Goal: Task Accomplishment & Management: Complete application form

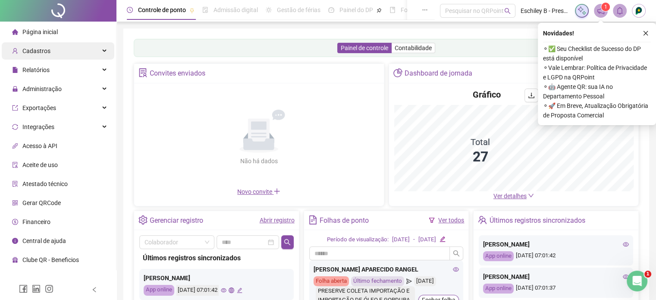
click at [88, 58] on div "Cadastros" at bounding box center [58, 50] width 112 height 17
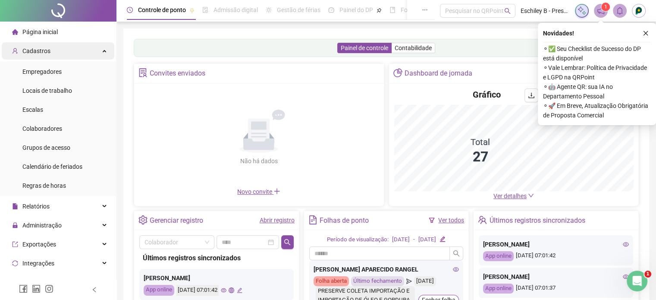
click at [88, 58] on div "Cadastros" at bounding box center [58, 50] width 112 height 17
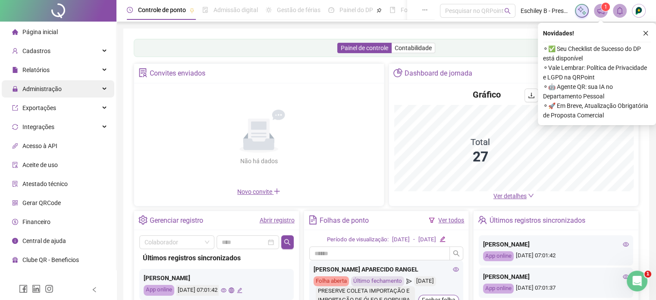
click at [75, 87] on div "Administração" at bounding box center [58, 88] width 112 height 17
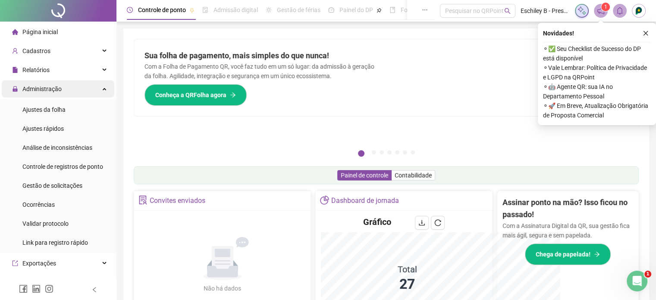
click at [102, 87] on div "Administração" at bounding box center [58, 88] width 112 height 17
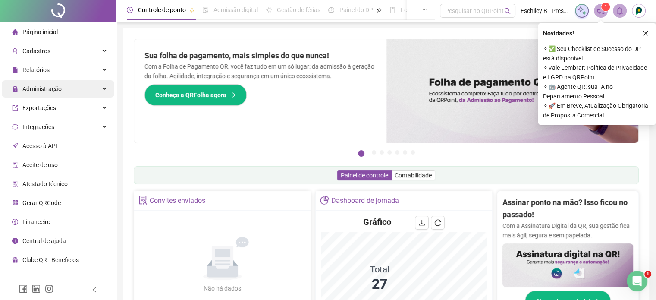
click at [102, 87] on div "Administração" at bounding box center [58, 88] width 112 height 17
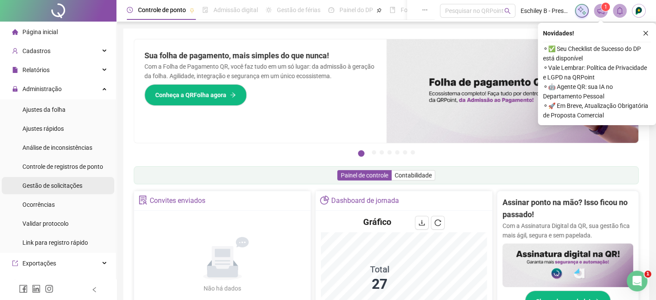
click at [63, 182] on span "Gestão de solicitações" at bounding box center [52, 185] width 60 height 7
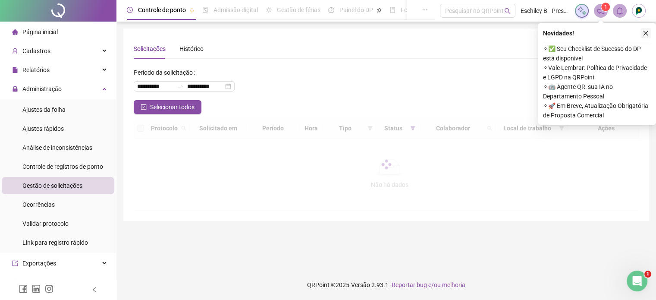
click at [648, 37] on button "button" at bounding box center [645, 33] width 10 height 10
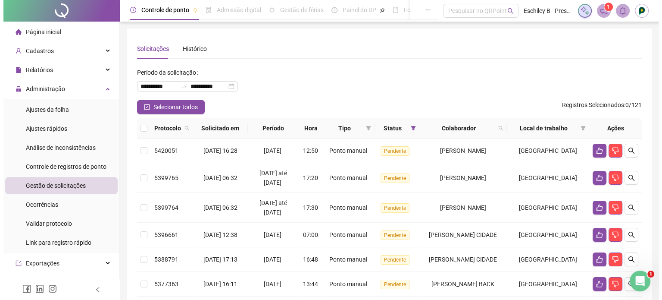
scroll to position [67, 0]
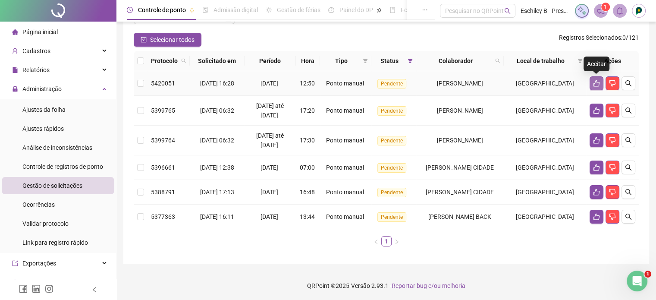
click at [599, 84] on icon "like" at bounding box center [596, 83] width 7 height 7
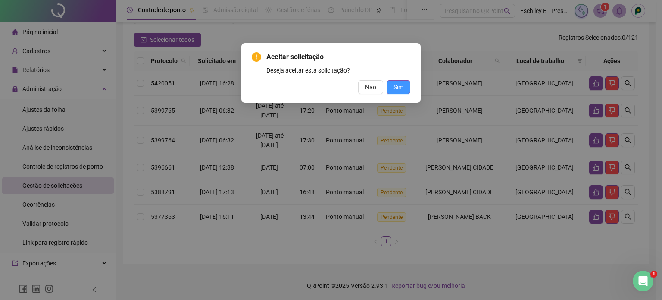
click at [404, 90] on button "Sim" at bounding box center [399, 87] width 24 height 14
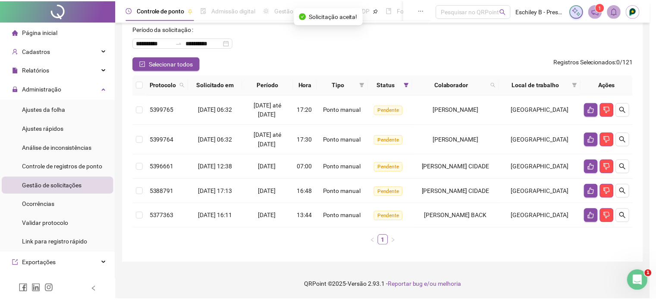
scroll to position [43, 0]
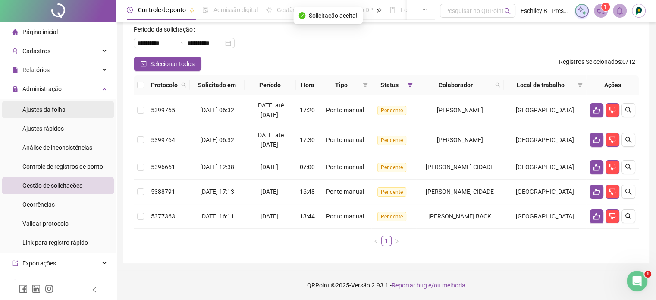
click at [66, 106] on li "Ajustes da folha" at bounding box center [58, 109] width 112 height 17
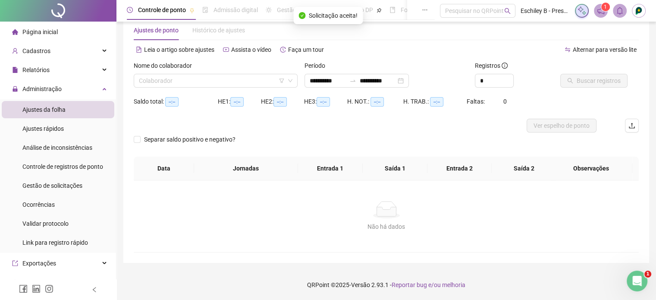
scroll to position [18, 0]
type input "**********"
click at [194, 74] on div "Colaborador" at bounding box center [216, 81] width 164 height 14
click at [394, 61] on div "Período" at bounding box center [386, 67] width 164 height 13
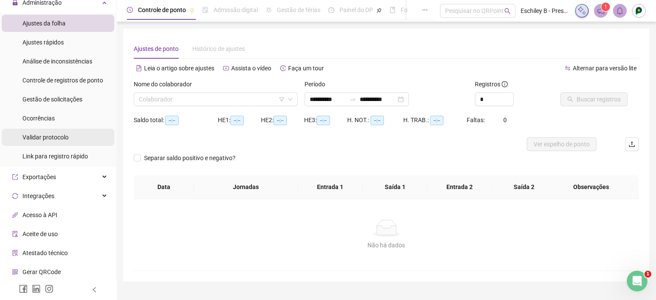
scroll to position [0, 0]
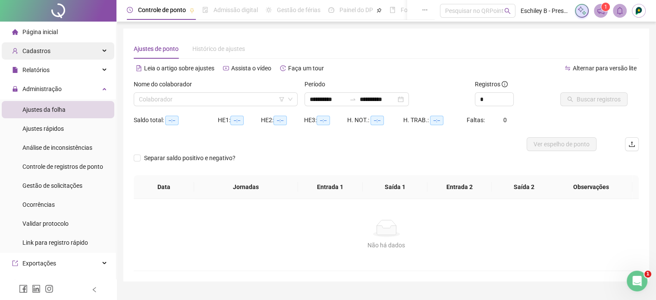
click at [75, 46] on div "Cadastros" at bounding box center [58, 50] width 112 height 17
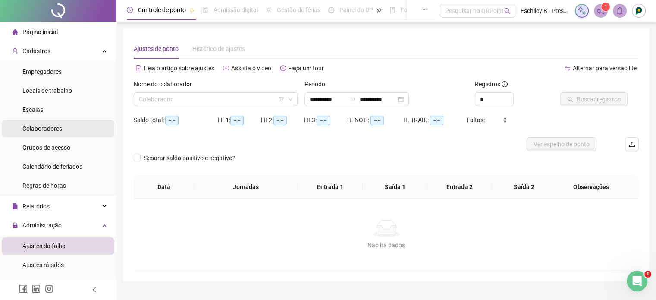
click at [55, 128] on span "Colaboradores" at bounding box center [42, 128] width 40 height 7
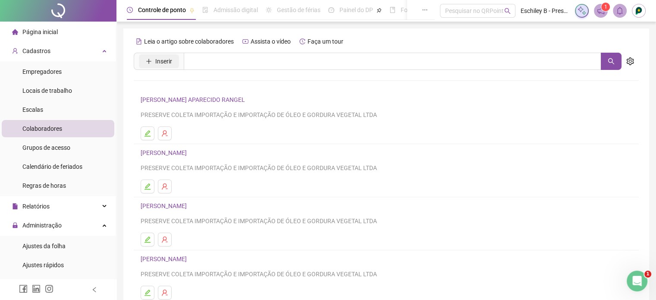
click at [168, 62] on span "Inserir" at bounding box center [163, 60] width 17 height 9
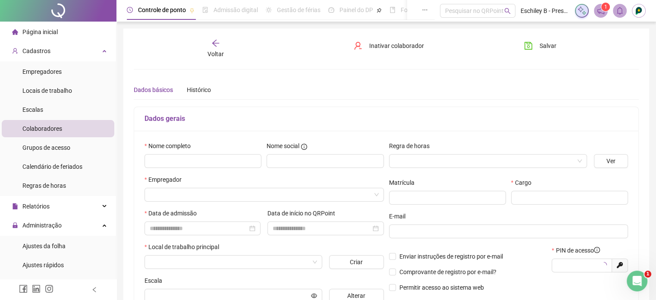
type input "*****"
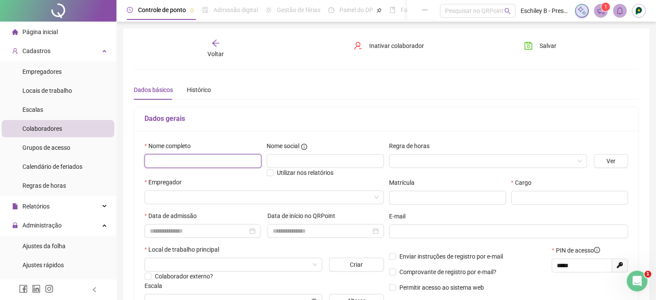
click at [174, 163] on input "text" at bounding box center [202, 161] width 117 height 14
type input "**********"
click at [477, 157] on input "search" at bounding box center [484, 160] width 180 height 13
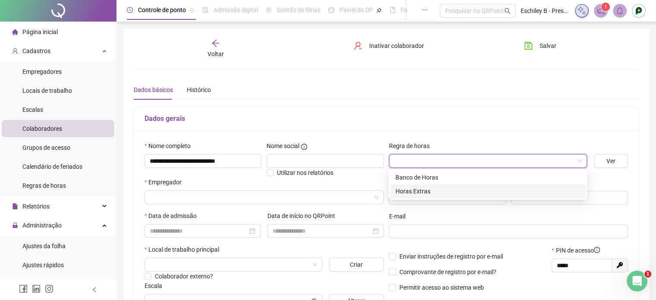
click at [452, 192] on div "Horas Extras" at bounding box center [487, 190] width 184 height 9
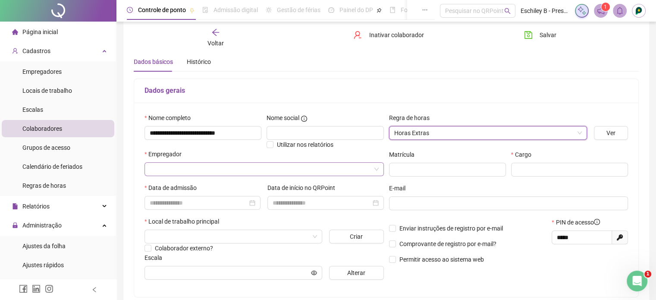
scroll to position [43, 0]
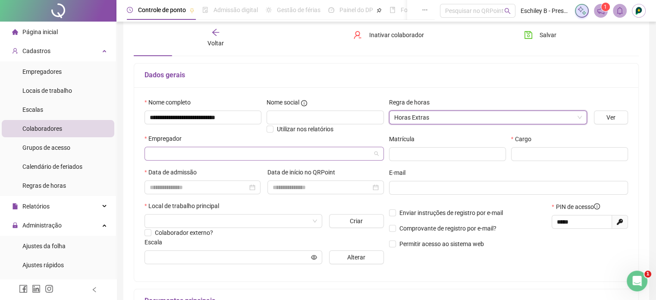
click at [208, 150] on input "search" at bounding box center [260, 153] width 221 height 13
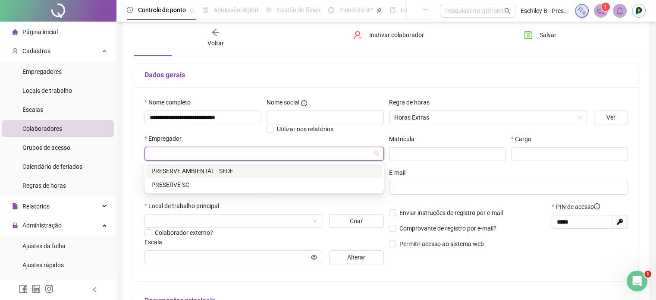
click at [187, 172] on div "PRESERVE AMBIENTAL - SEDE" at bounding box center [263, 170] width 225 height 9
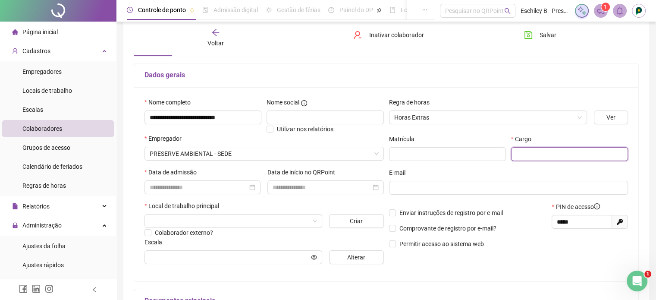
click at [557, 148] on input "text" at bounding box center [569, 154] width 117 height 14
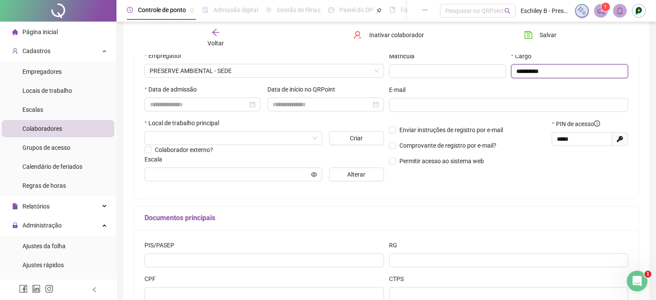
scroll to position [86, 0]
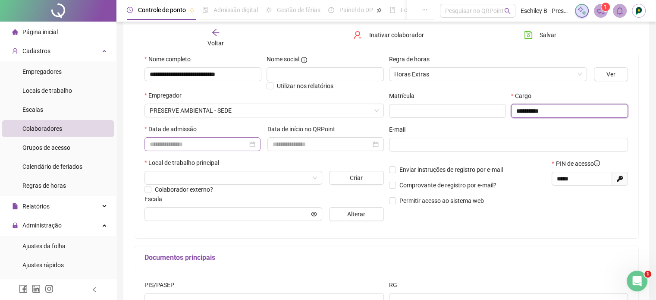
click at [253, 138] on div at bounding box center [202, 144] width 116 height 14
type input "**********"
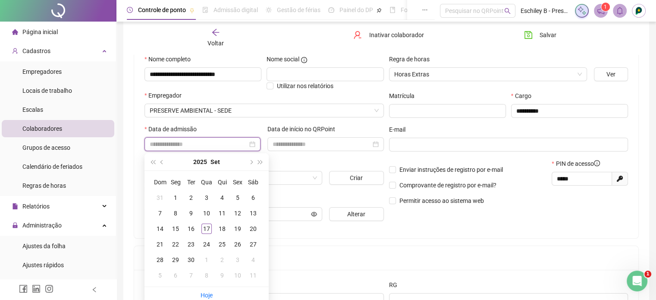
click at [253, 148] on div at bounding box center [203, 143] width 106 height 9
type input "**********"
click at [176, 229] on div "15" at bounding box center [175, 228] width 10 height 10
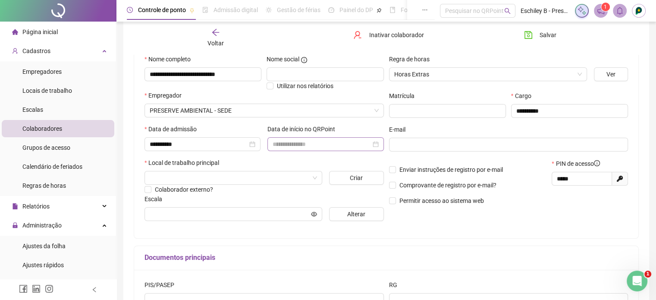
click at [377, 144] on div at bounding box center [325, 143] width 106 height 9
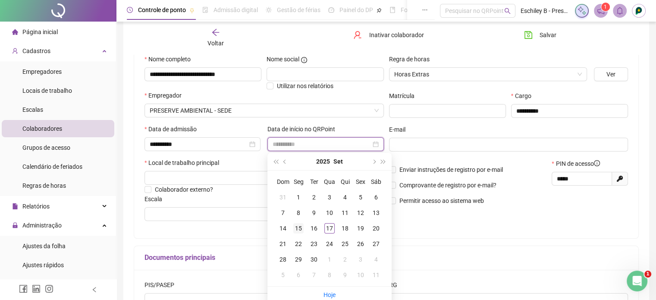
type input "**********"
click at [303, 231] on div "15" at bounding box center [298, 228] width 10 height 10
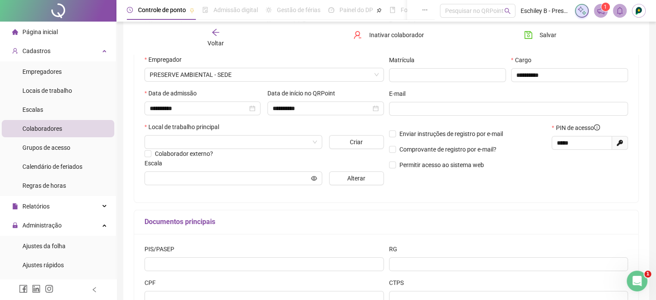
scroll to position [172, 0]
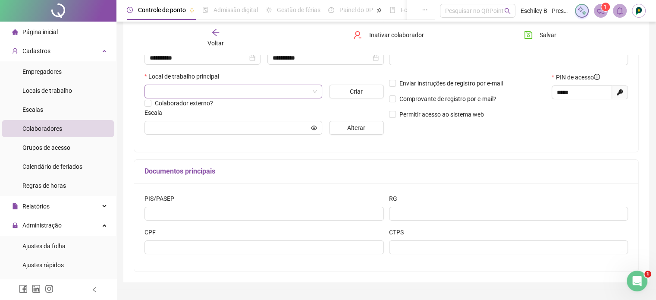
click at [207, 92] on input "search" at bounding box center [229, 91] width 159 height 13
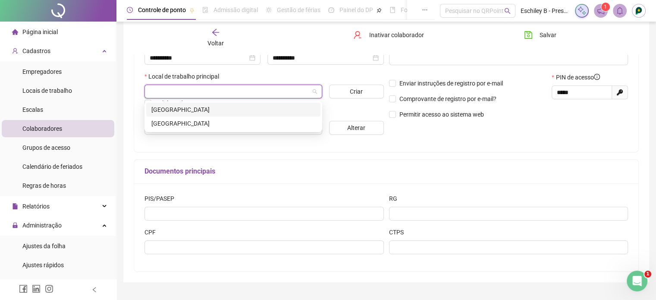
click at [195, 112] on div "[GEOGRAPHIC_DATA]" at bounding box center [233, 109] width 164 height 9
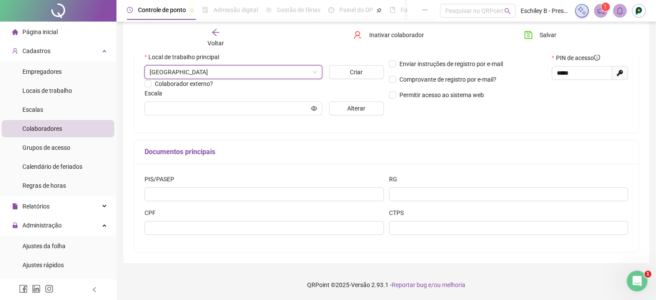
scroll to position [0, 0]
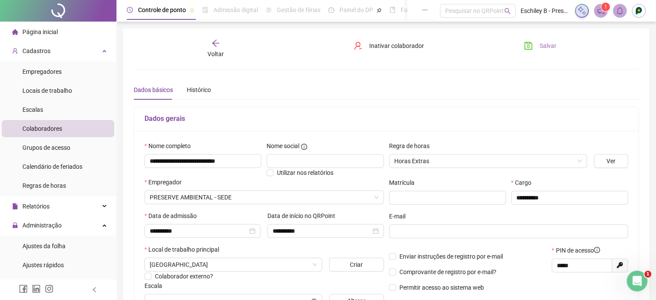
click at [552, 47] on span "Salvar" at bounding box center [547, 45] width 17 height 9
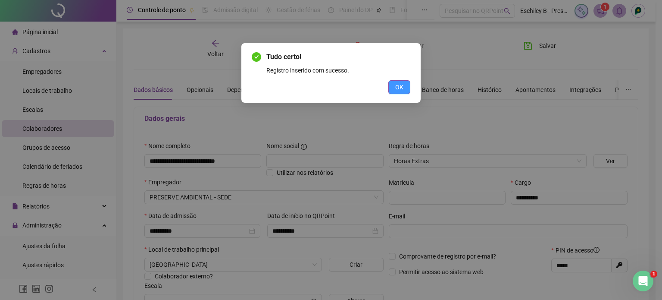
click at [398, 85] on span "OK" at bounding box center [399, 86] width 8 height 9
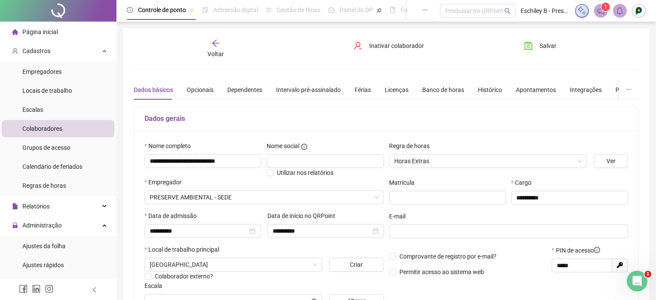
click at [64, 131] on li "Colaboradores" at bounding box center [58, 128] width 112 height 17
